Goal: Task Accomplishment & Management: Manage account settings

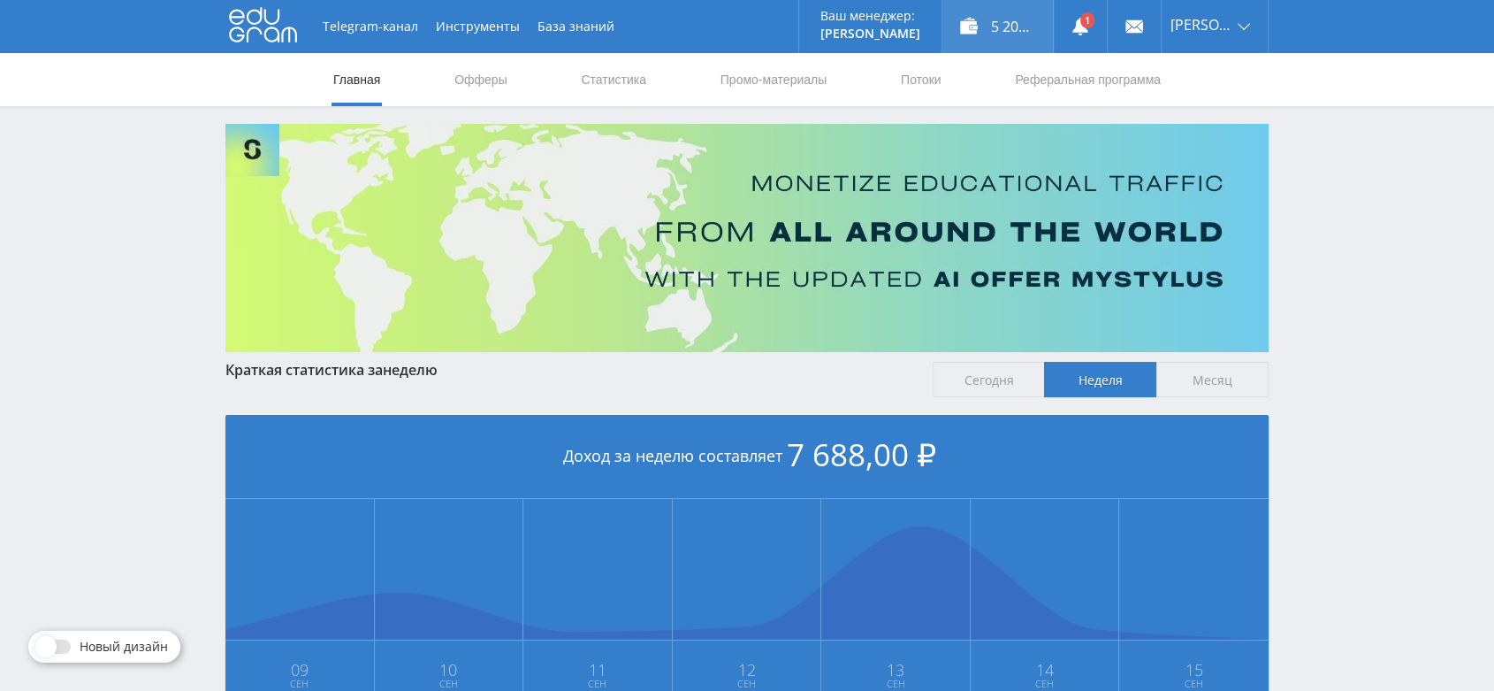
click at [1018, 20] on div "5 200,00 ₽" at bounding box center [998, 26] width 111 height 53
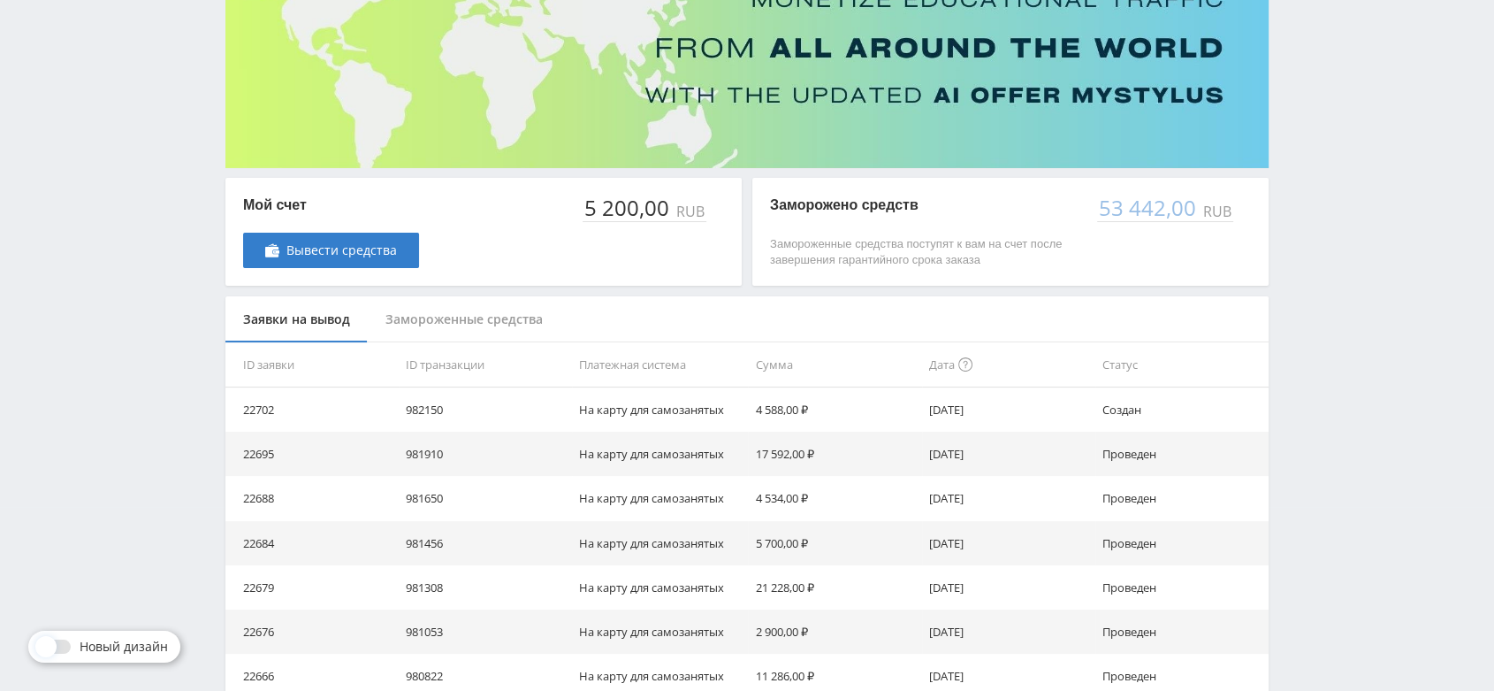
scroll to position [196, 0]
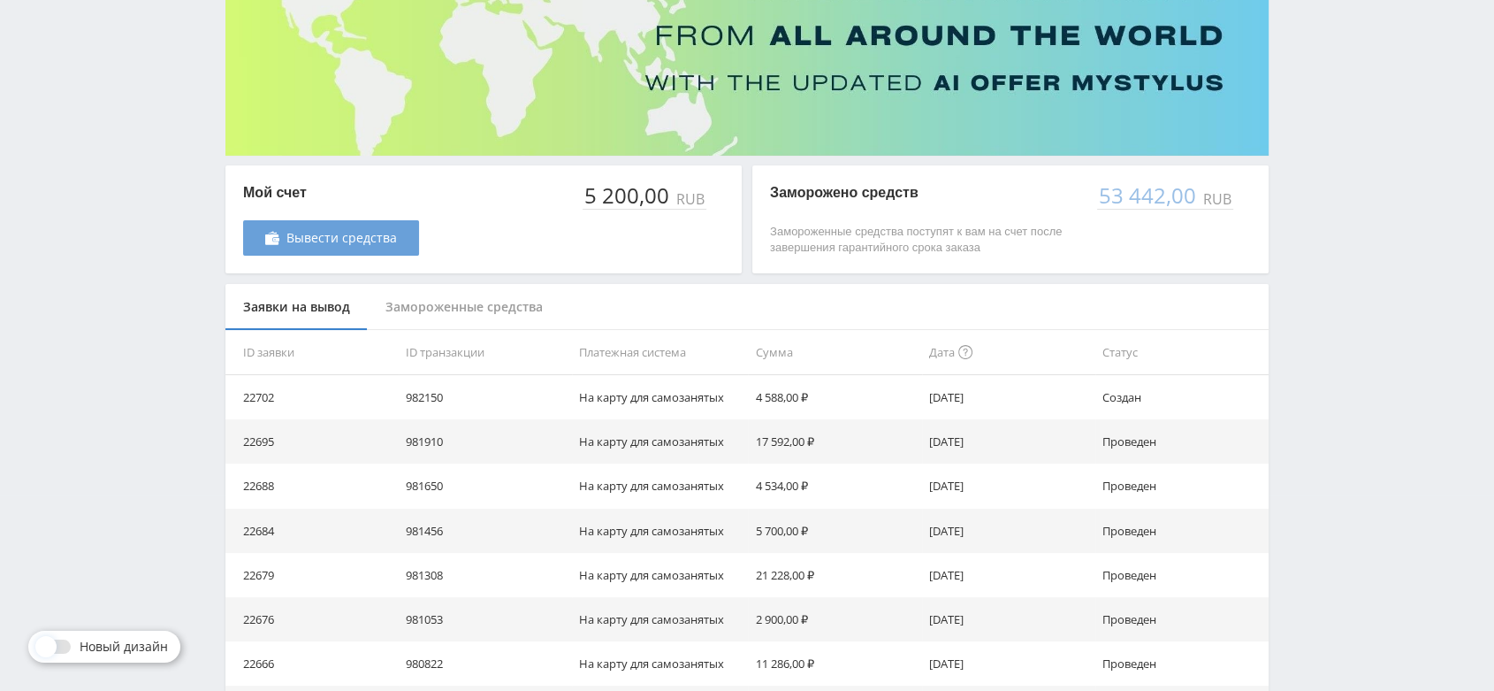
click at [382, 241] on span "Вывести средства" at bounding box center [341, 238] width 111 height 14
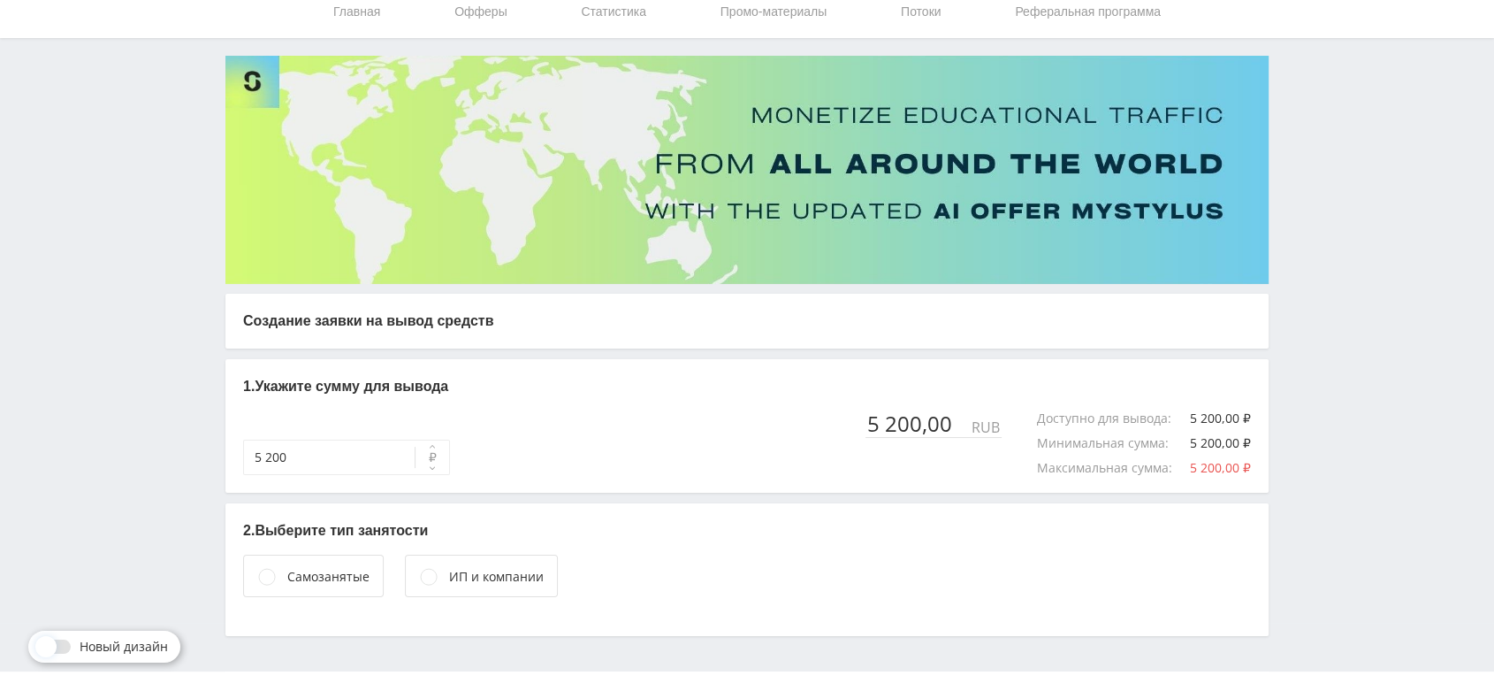
scroll to position [101, 0]
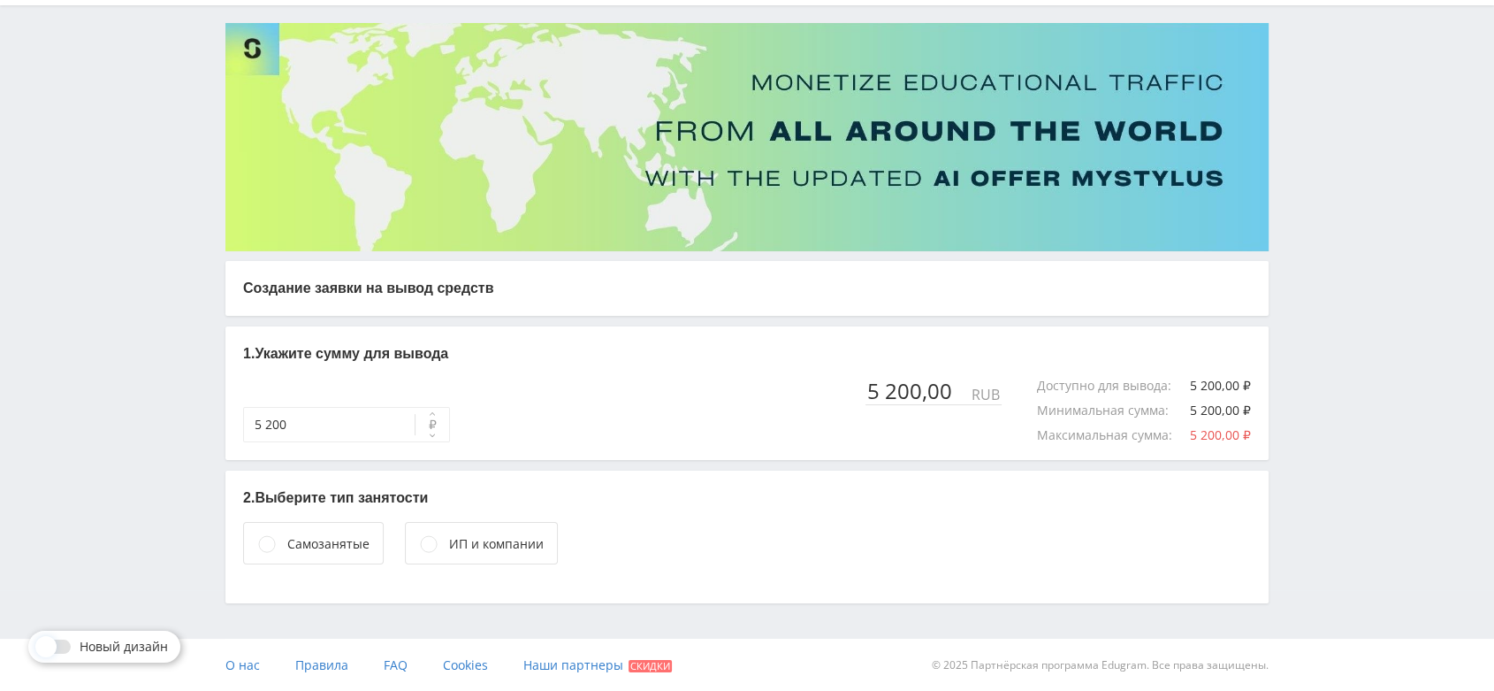
click at [350, 541] on div "Самозанятые" at bounding box center [328, 543] width 82 height 19
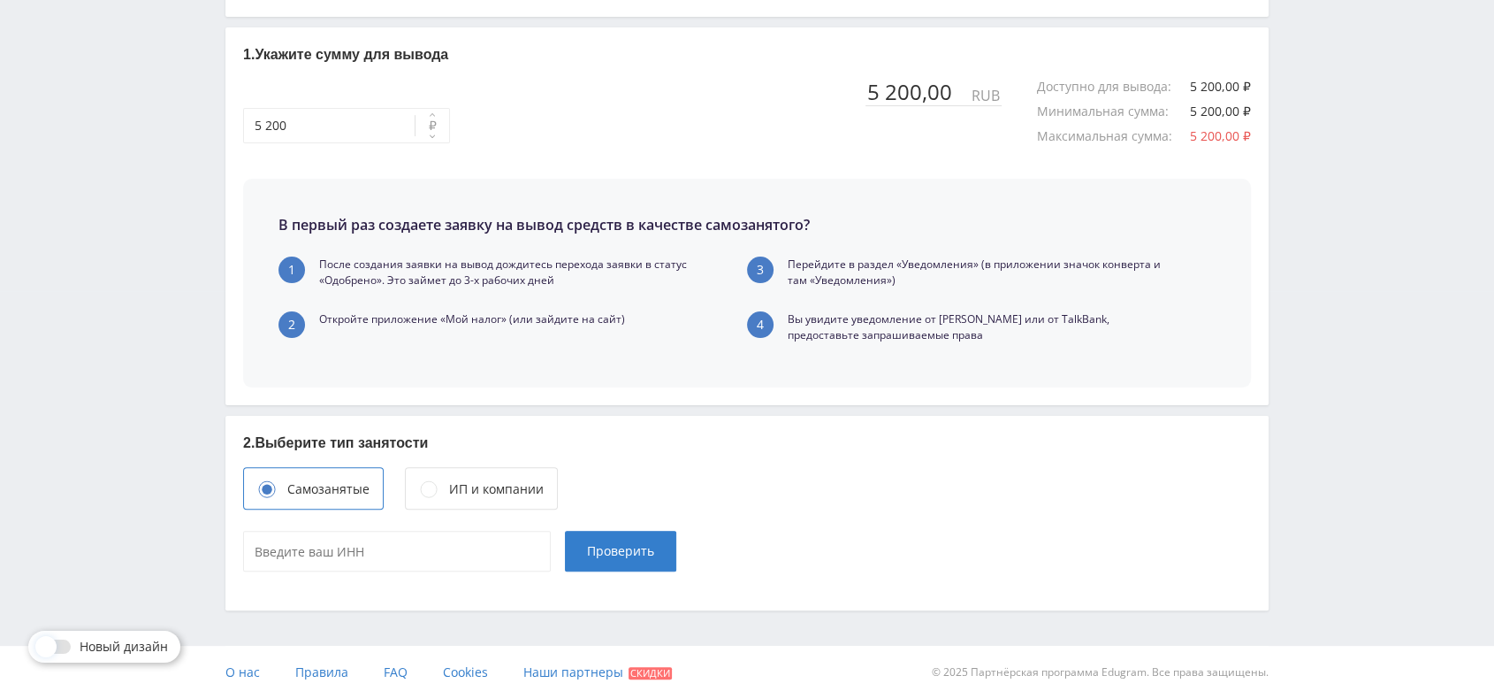
scroll to position [407, 0]
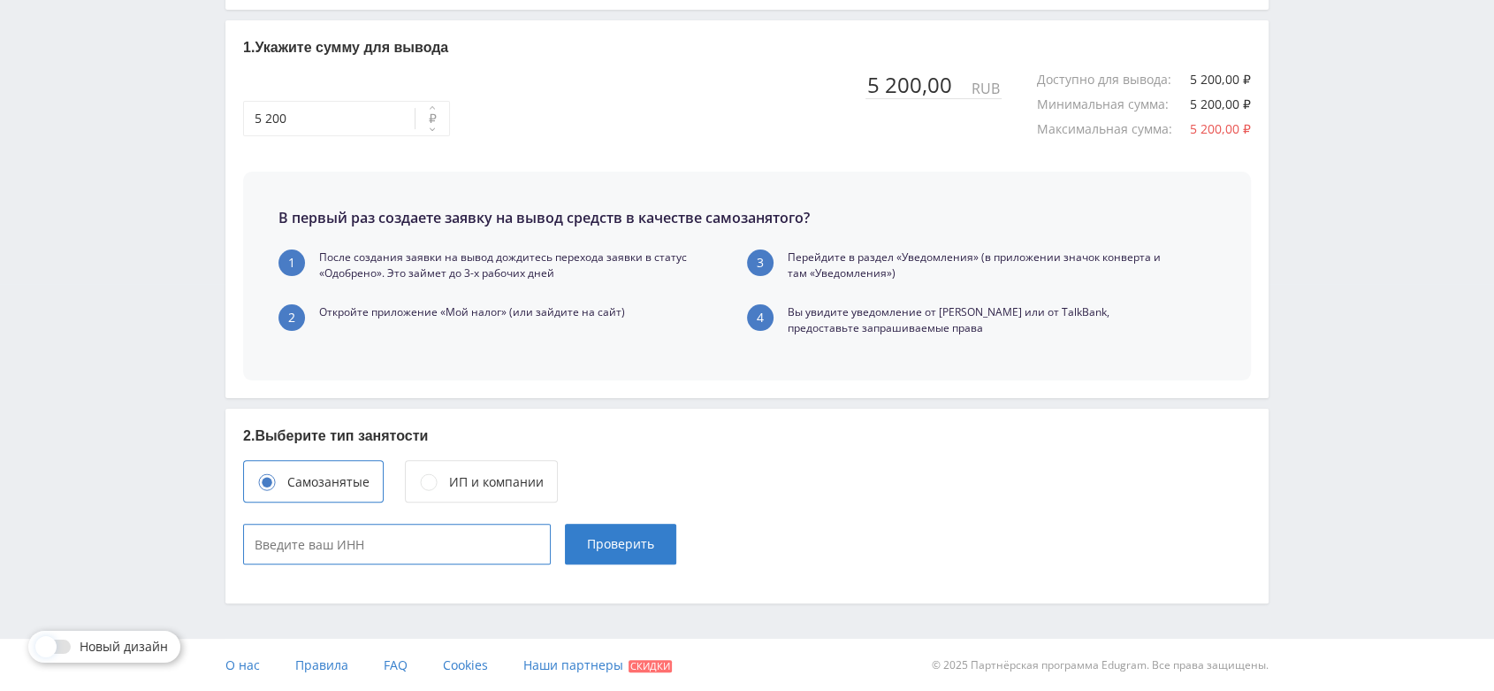
type input "____________"
click at [350, 541] on input "____________" at bounding box center [397, 543] width 308 height 41
click at [350, 542] on input "____________" at bounding box center [397, 543] width 308 height 41
click at [608, 437] on p "2. Выберите тип занятости" at bounding box center [747, 435] width 1008 height 19
type input "____________"
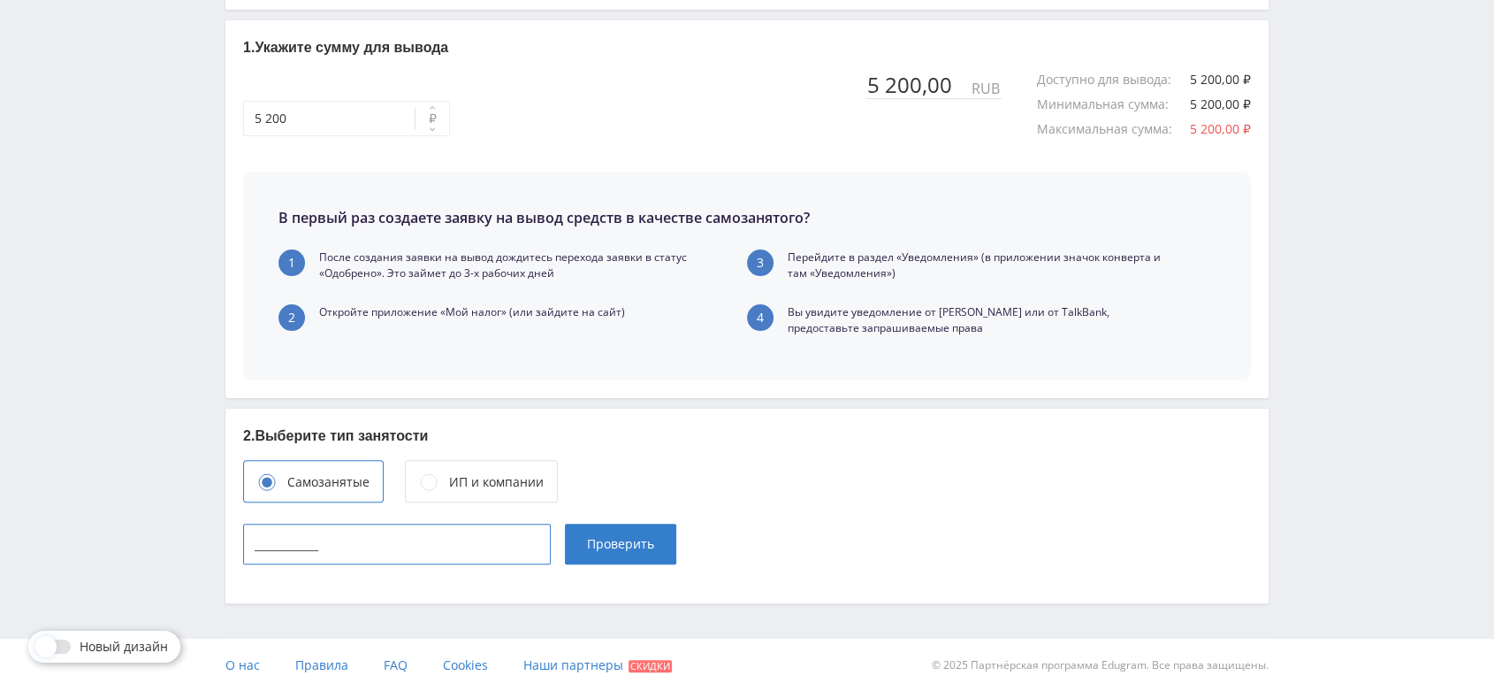
click at [427, 559] on input "____________" at bounding box center [397, 543] width 308 height 41
click at [432, 543] on input "____________" at bounding box center [397, 543] width 308 height 41
paste input "165715342443"
type input "165715342443"
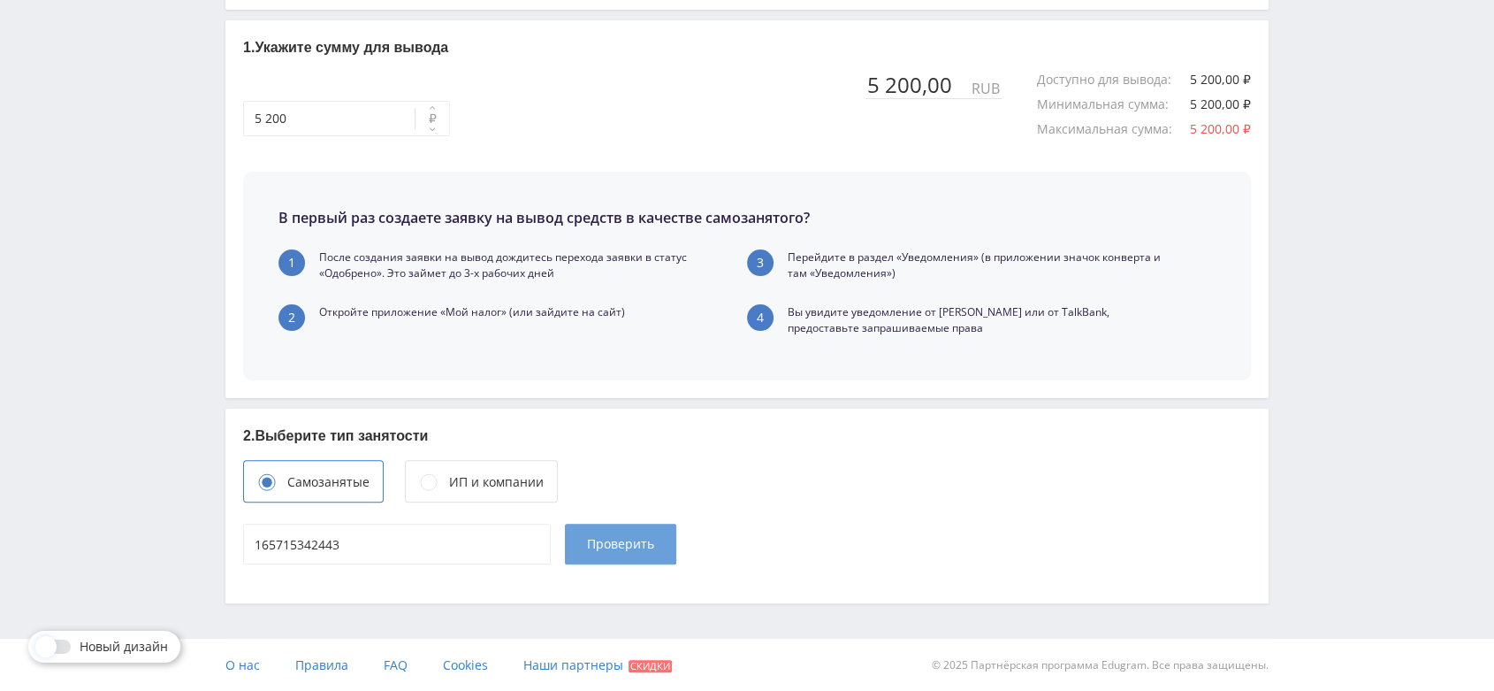
click at [648, 537] on span "Проверить" at bounding box center [620, 544] width 67 height 14
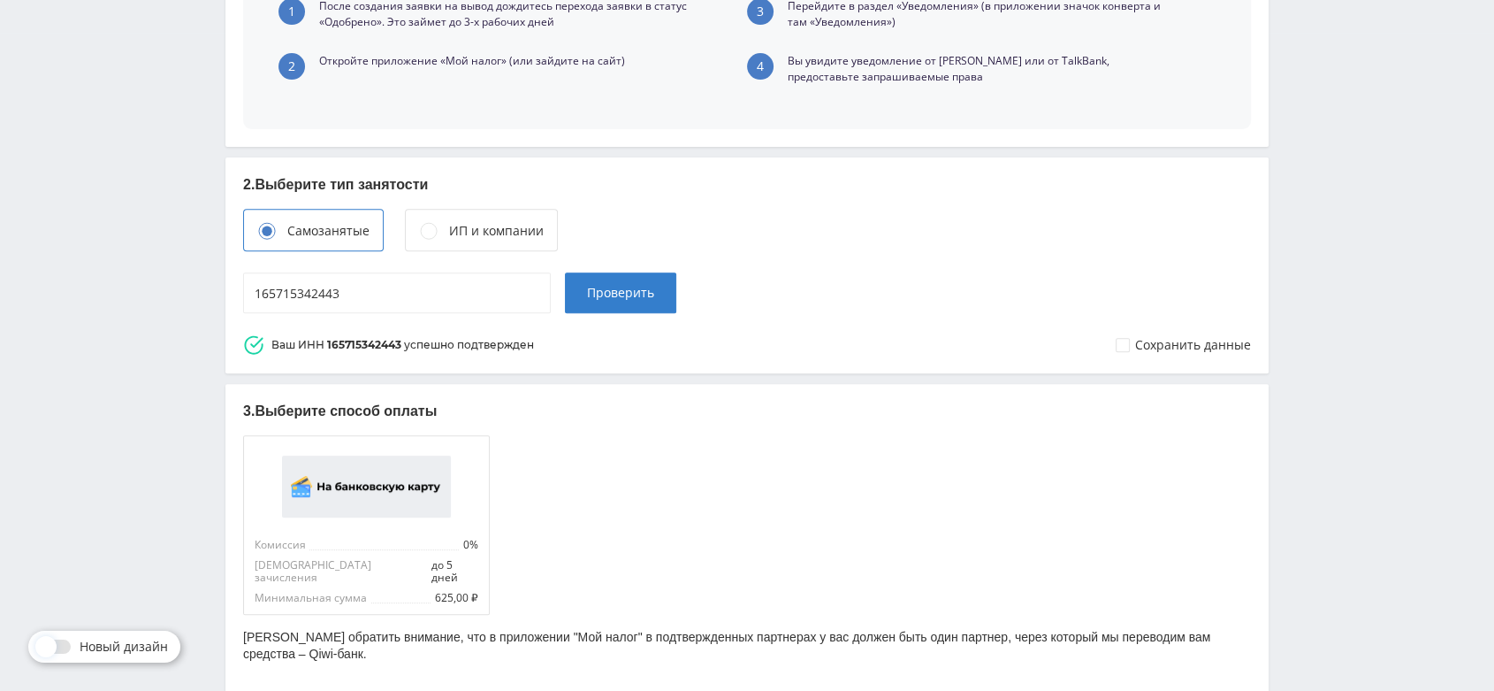
scroll to position [737, 0]
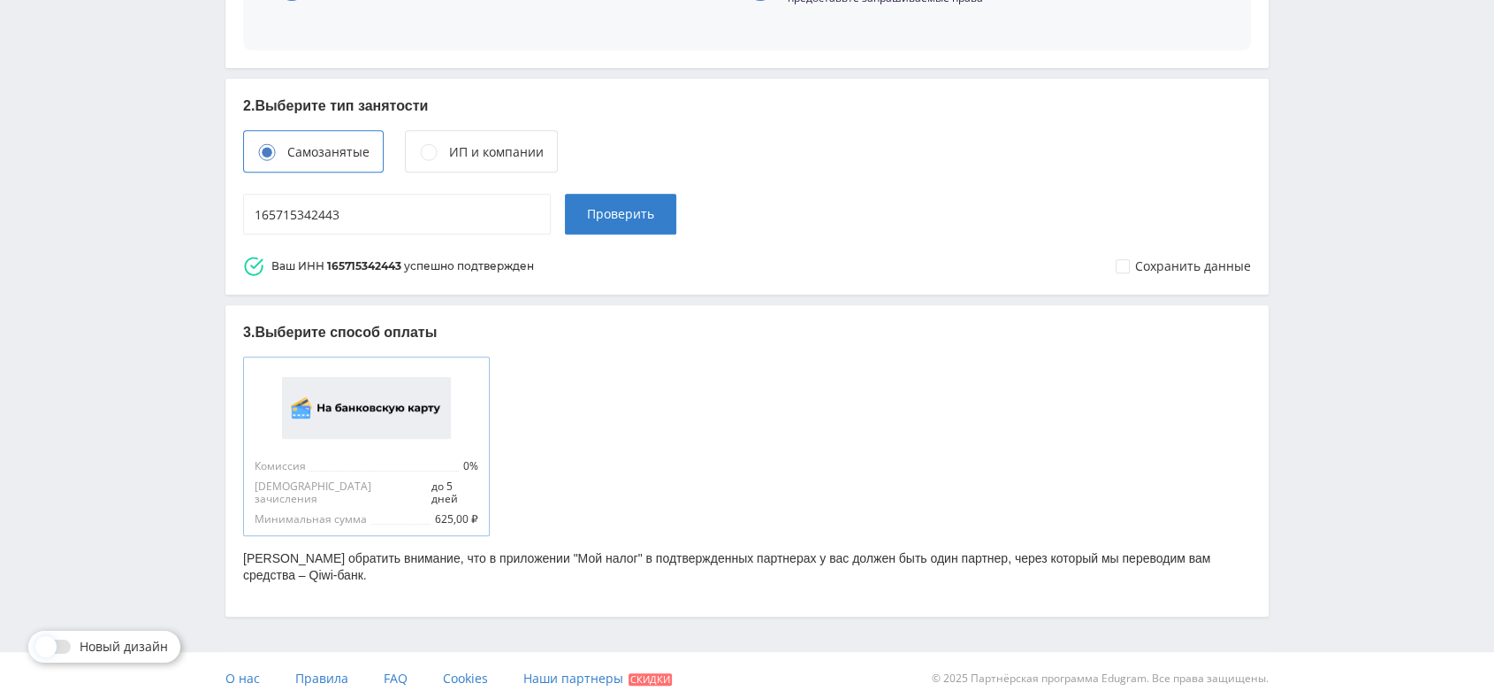
click at [396, 424] on img at bounding box center [366, 408] width 169 height 62
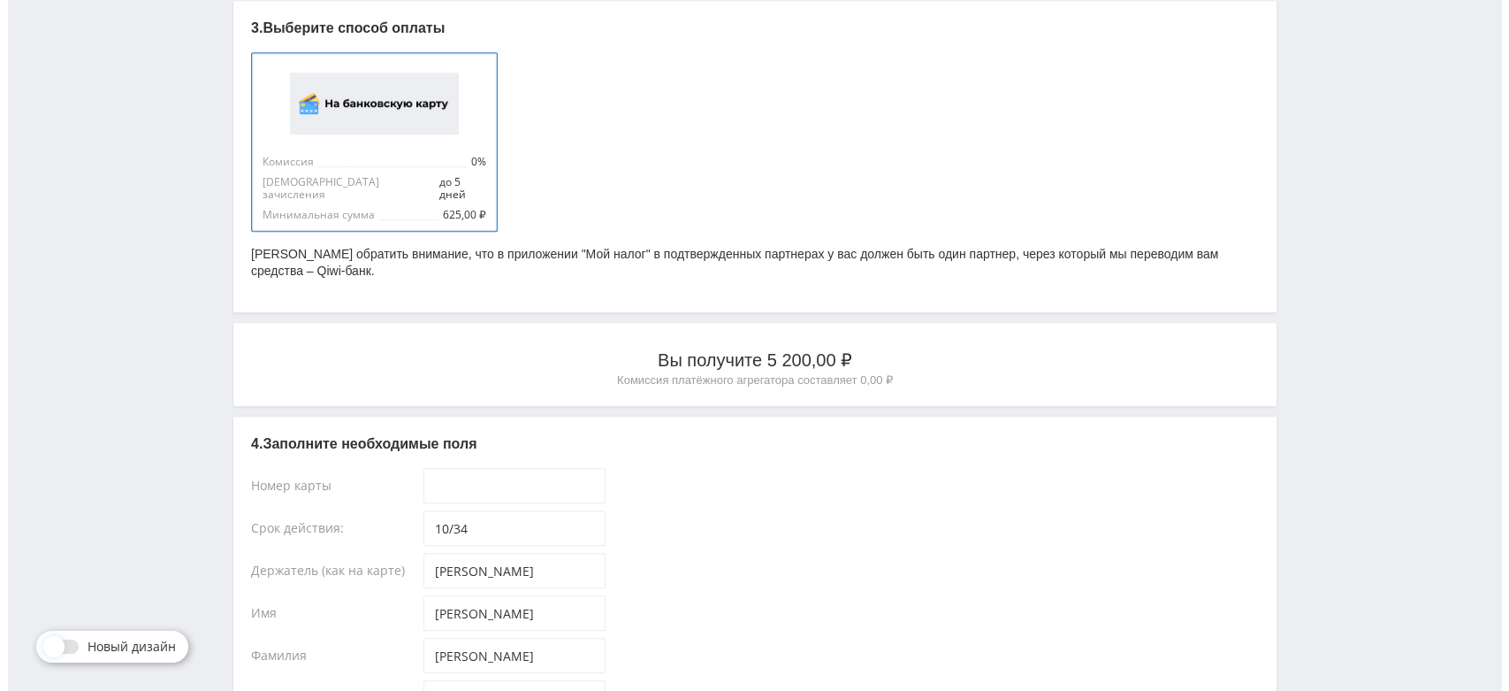
scroll to position [1218, 0]
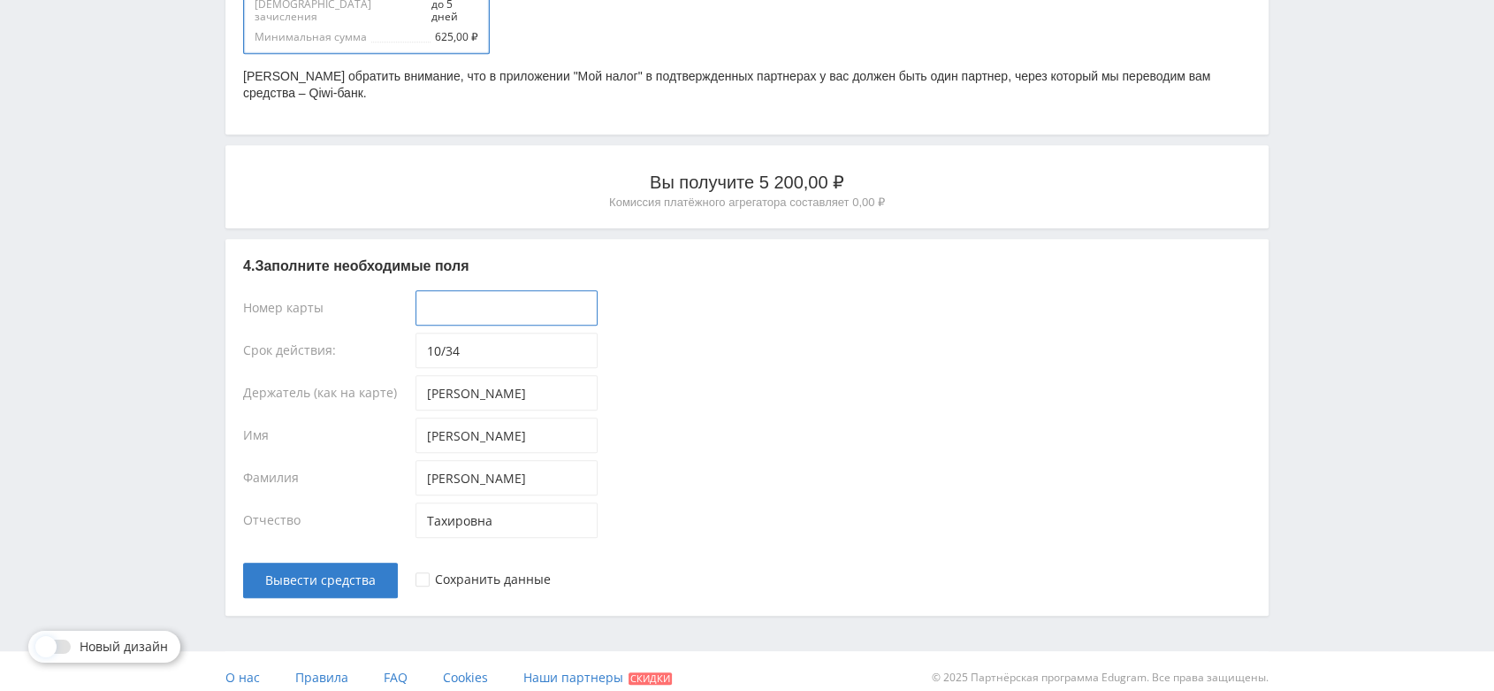
type input "____-____-____-____"
click at [544, 294] on input "____-____-____-____" at bounding box center [507, 307] width 182 height 35
paste input "[CREDIT_CARD_NUMBER]"
type input "[CREDIT_CARD_NUMBER]"
click at [419, 572] on div at bounding box center [423, 579] width 14 height 14
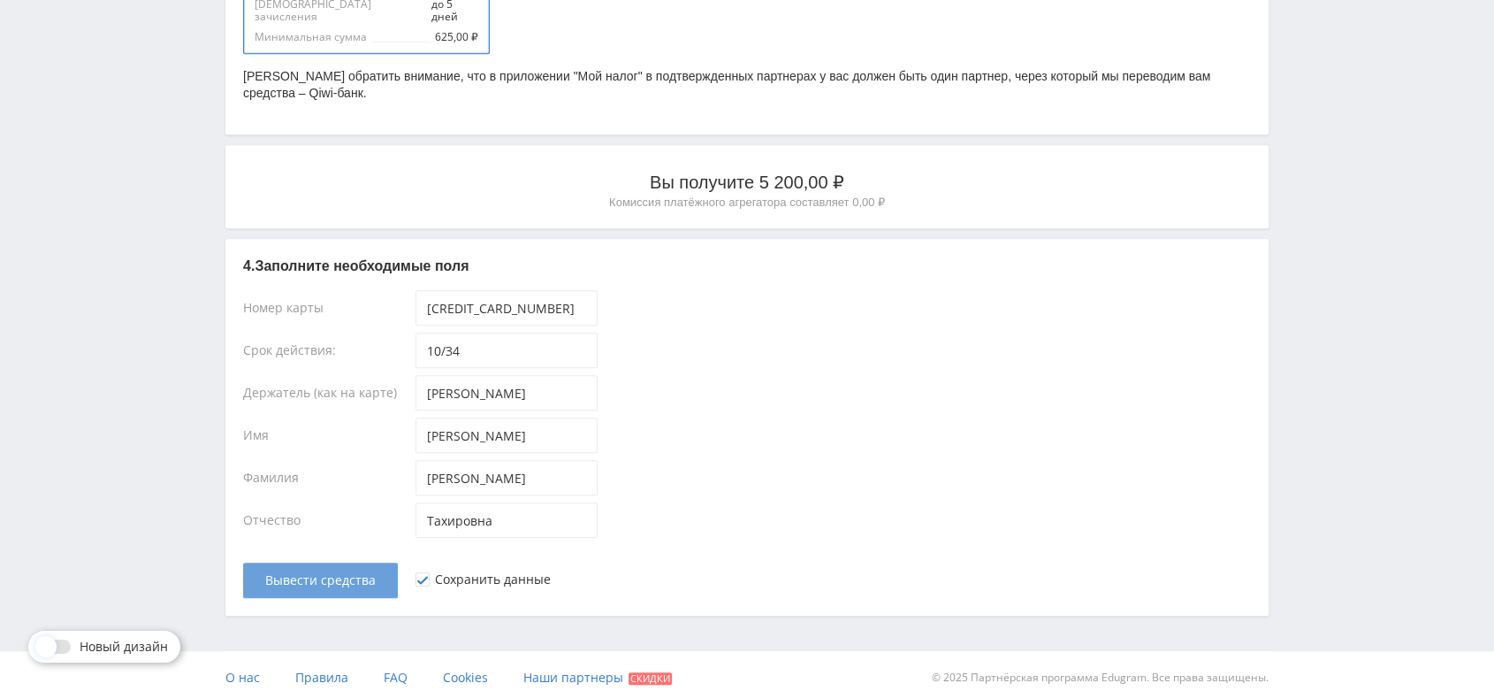
click at [346, 573] on span "Вывести средства" at bounding box center [320, 580] width 111 height 14
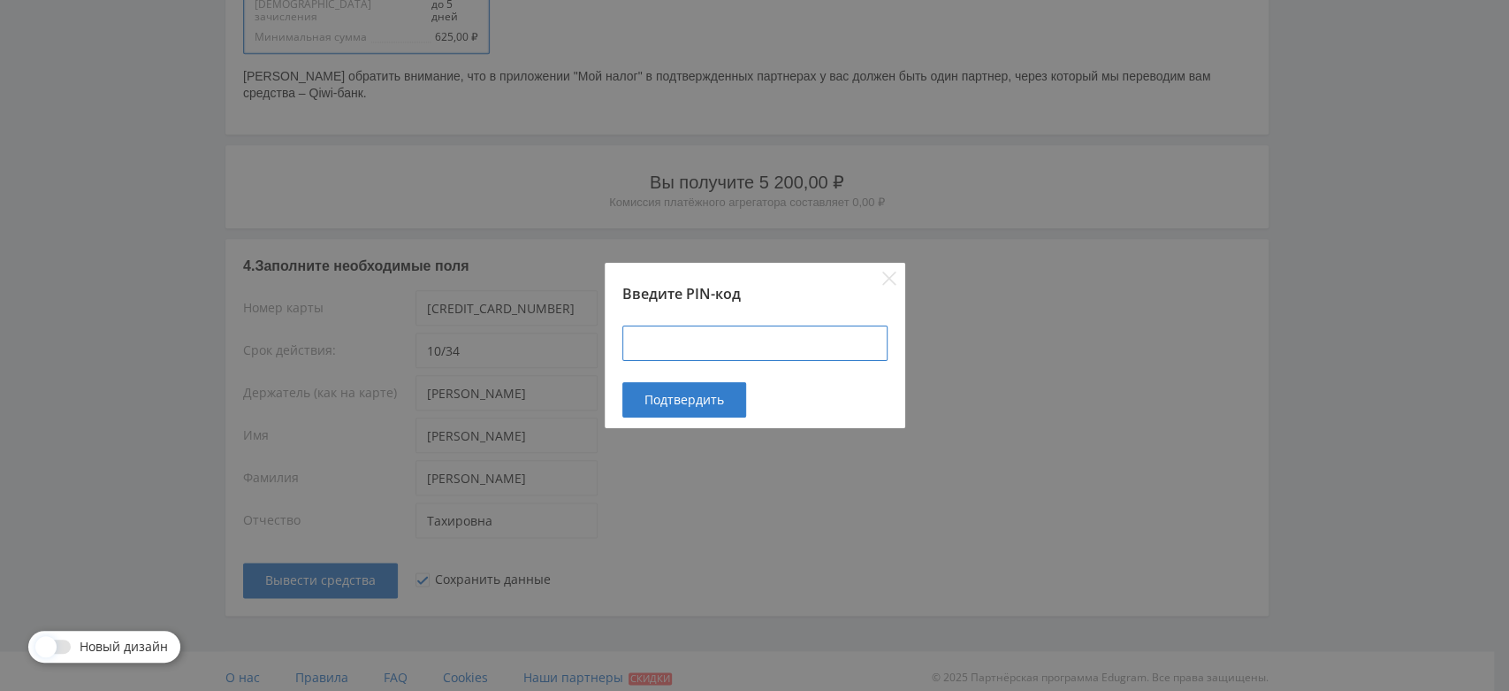
click at [701, 355] on input at bounding box center [754, 342] width 265 height 35
paste input "424900"
type input "424900"
click at [694, 394] on span "Подтвердить" at bounding box center [685, 400] width 80 height 14
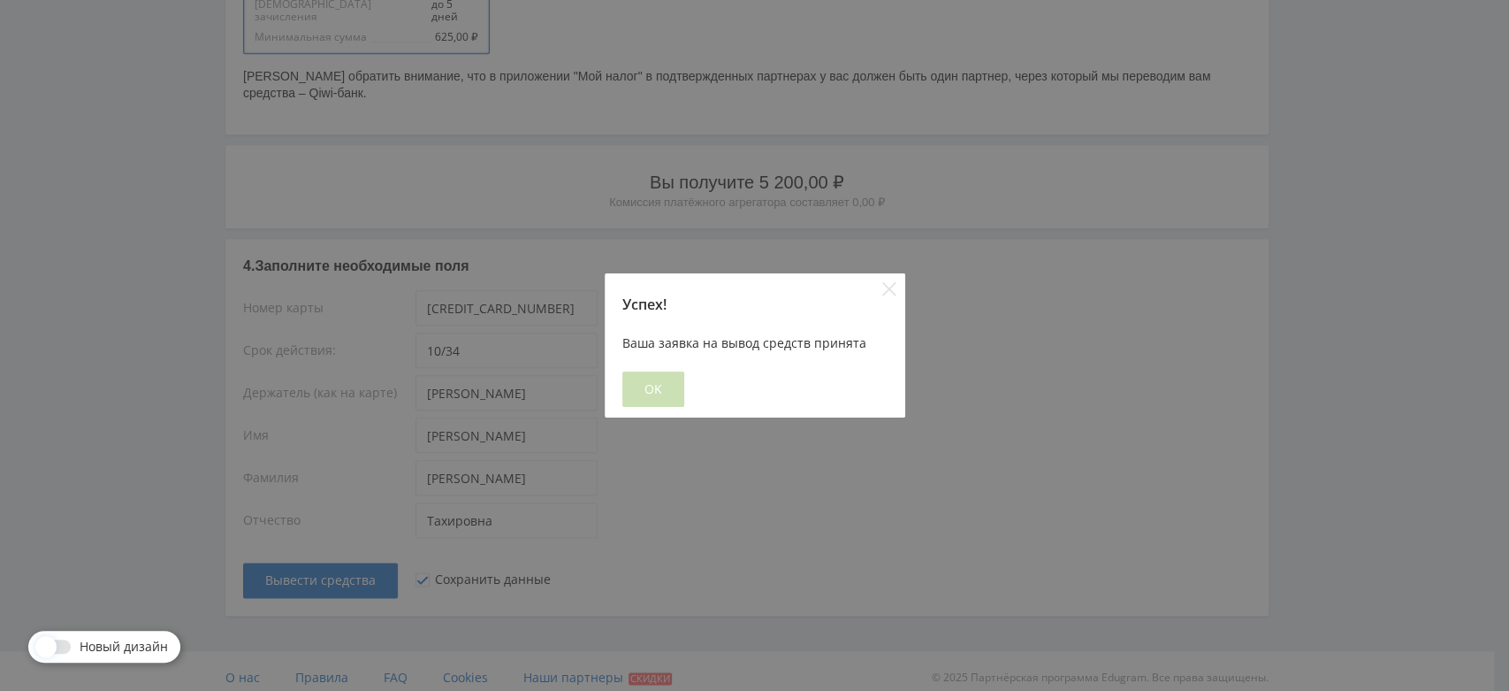
click at [661, 390] on button "OK" at bounding box center [653, 388] width 62 height 35
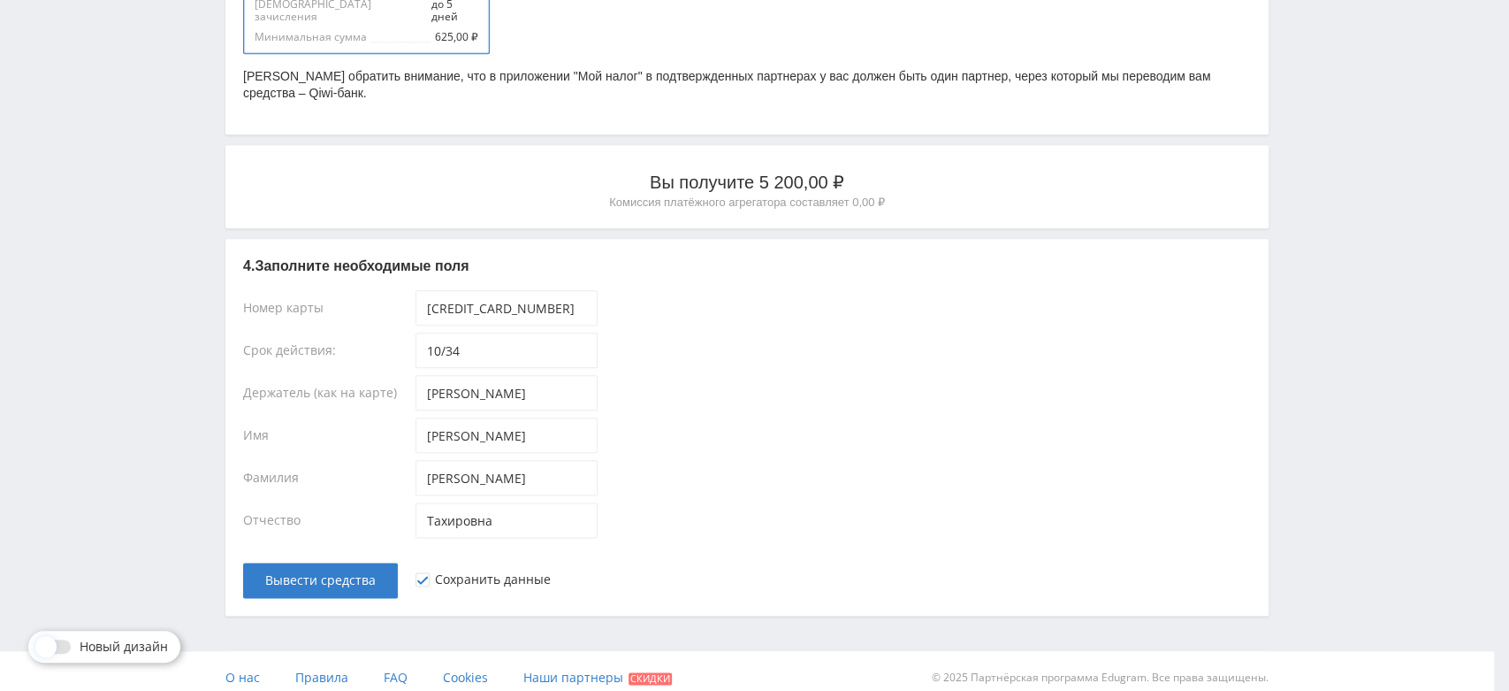
scroll to position [0, 0]
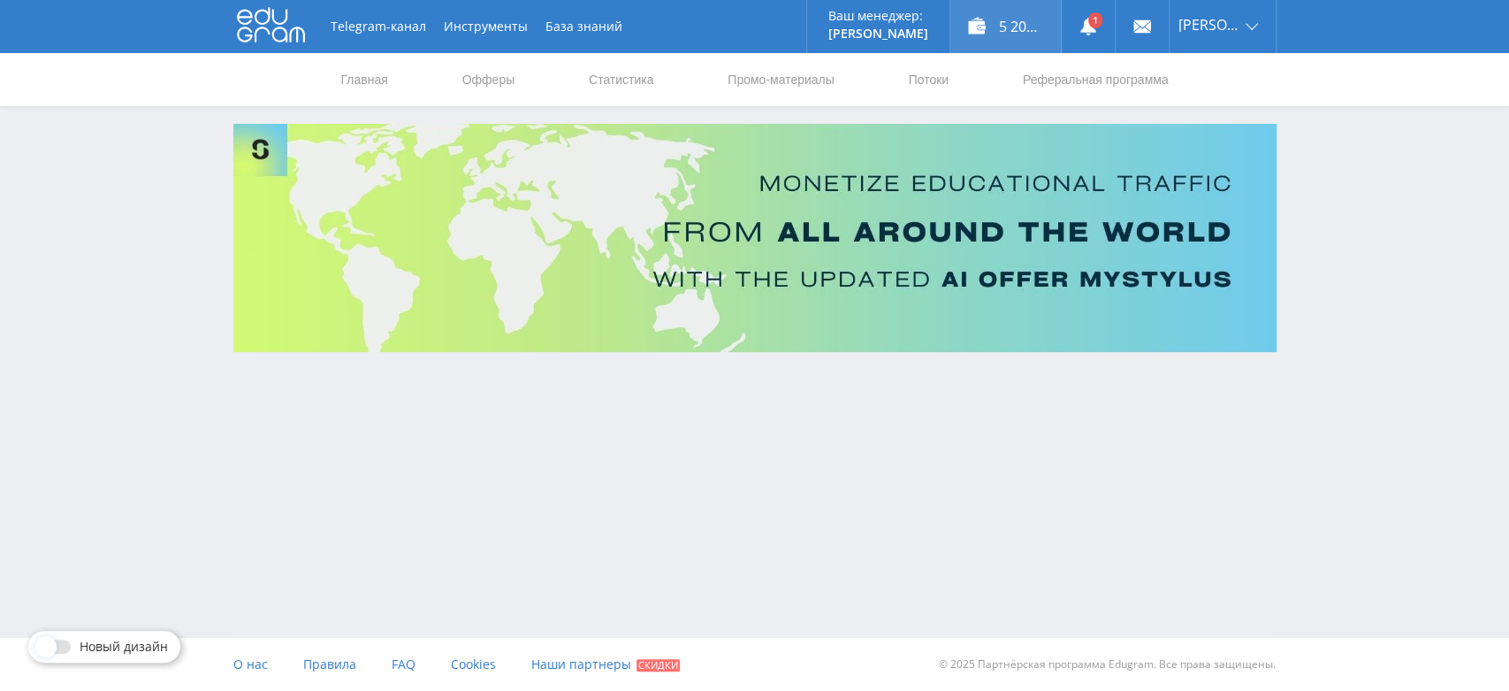
click at [1013, 29] on div "5 200,00 ₽" at bounding box center [1006, 26] width 111 height 53
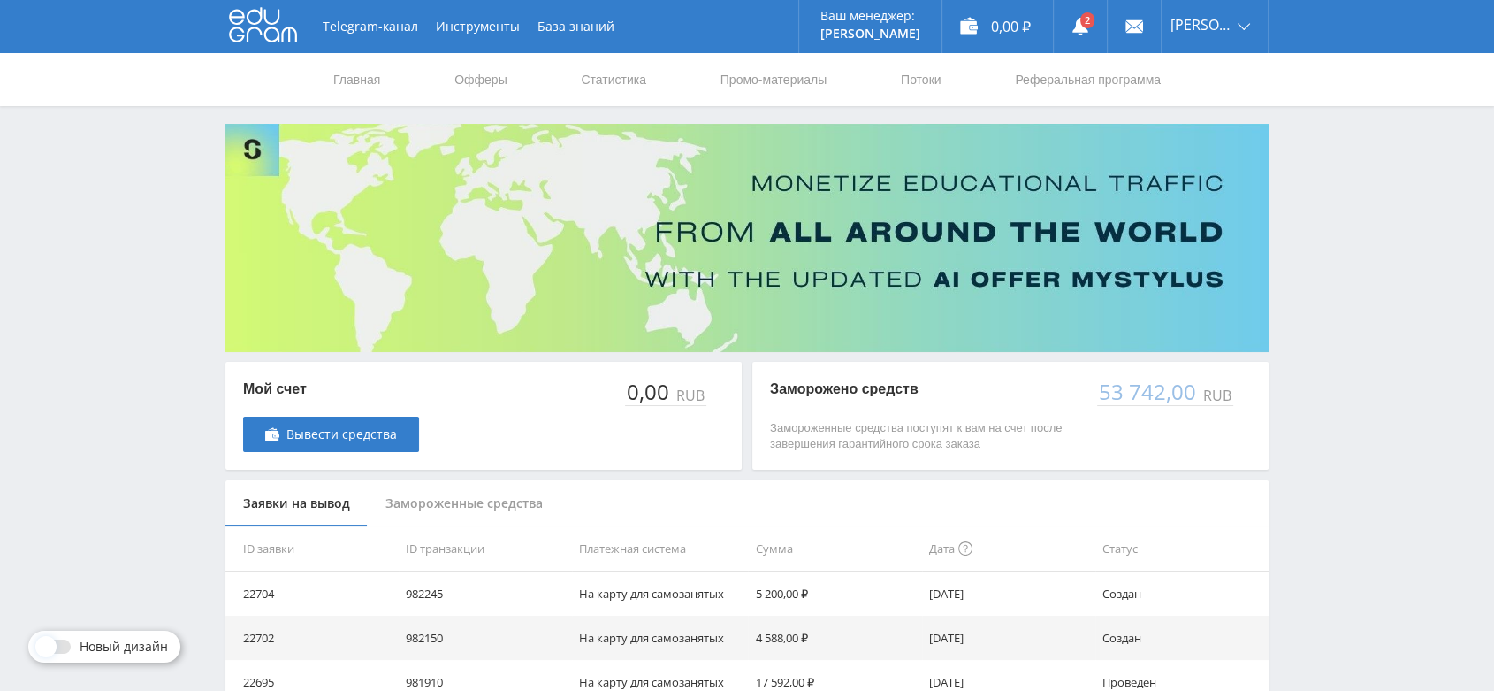
scroll to position [196, 0]
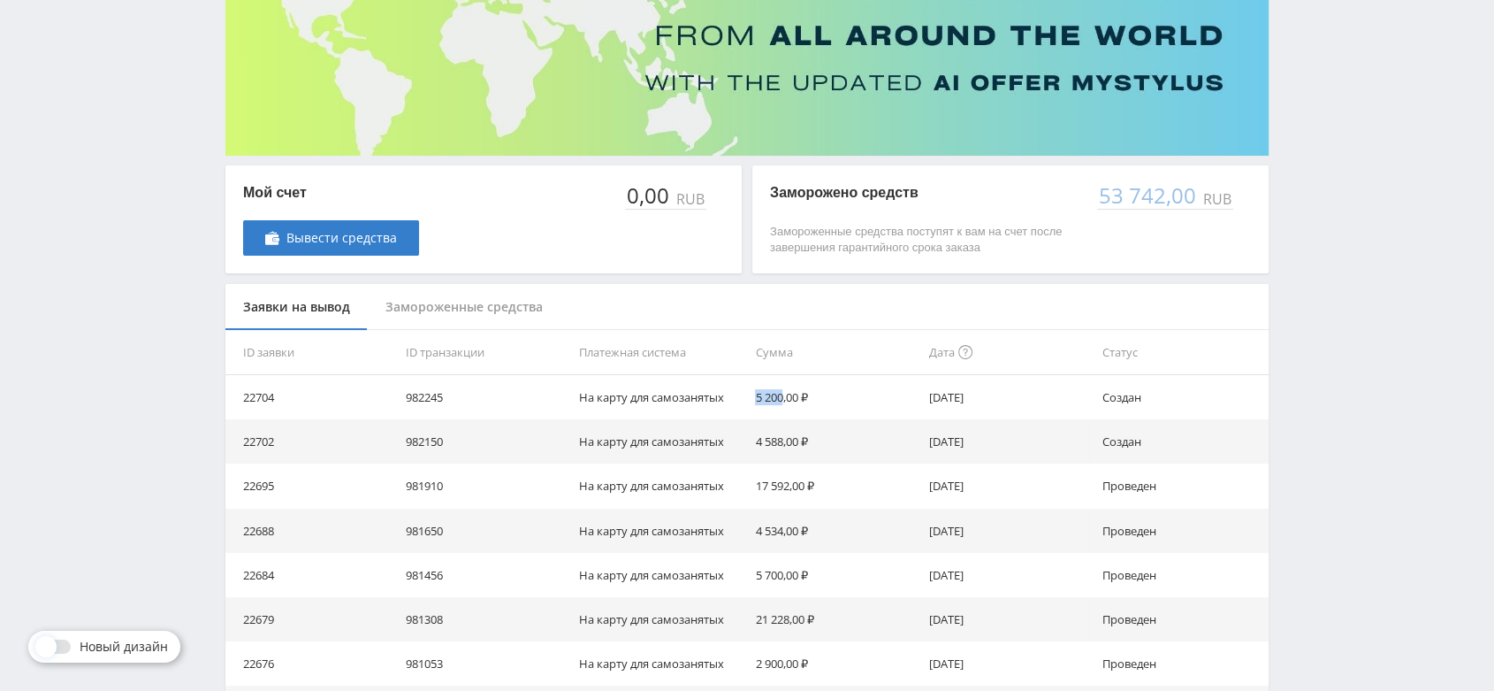
drag, startPoint x: 759, startPoint y: 393, endPoint x: 785, endPoint y: 396, distance: 26.7
click at [785, 396] on td "5 200,00 ₽" at bounding box center [834, 397] width 173 height 44
copy td "5 200"
